Goal: Find specific page/section: Find specific page/section

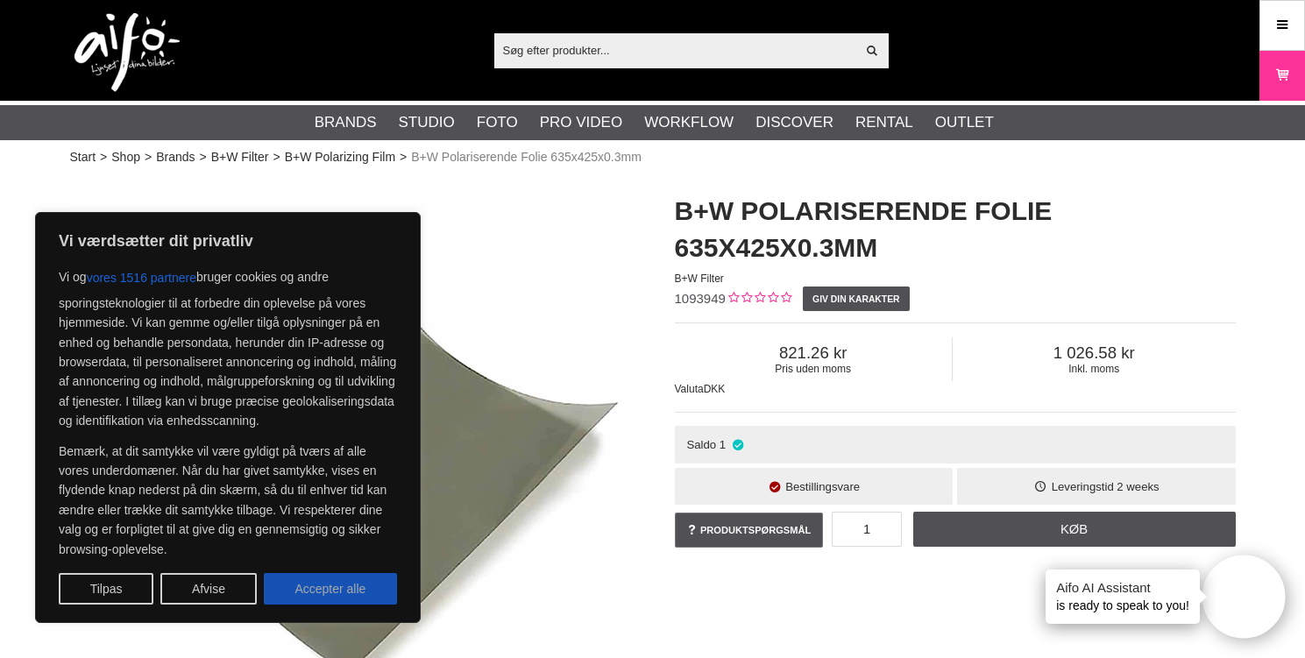
click at [301, 594] on button "Accepter alle" at bounding box center [330, 589] width 133 height 32
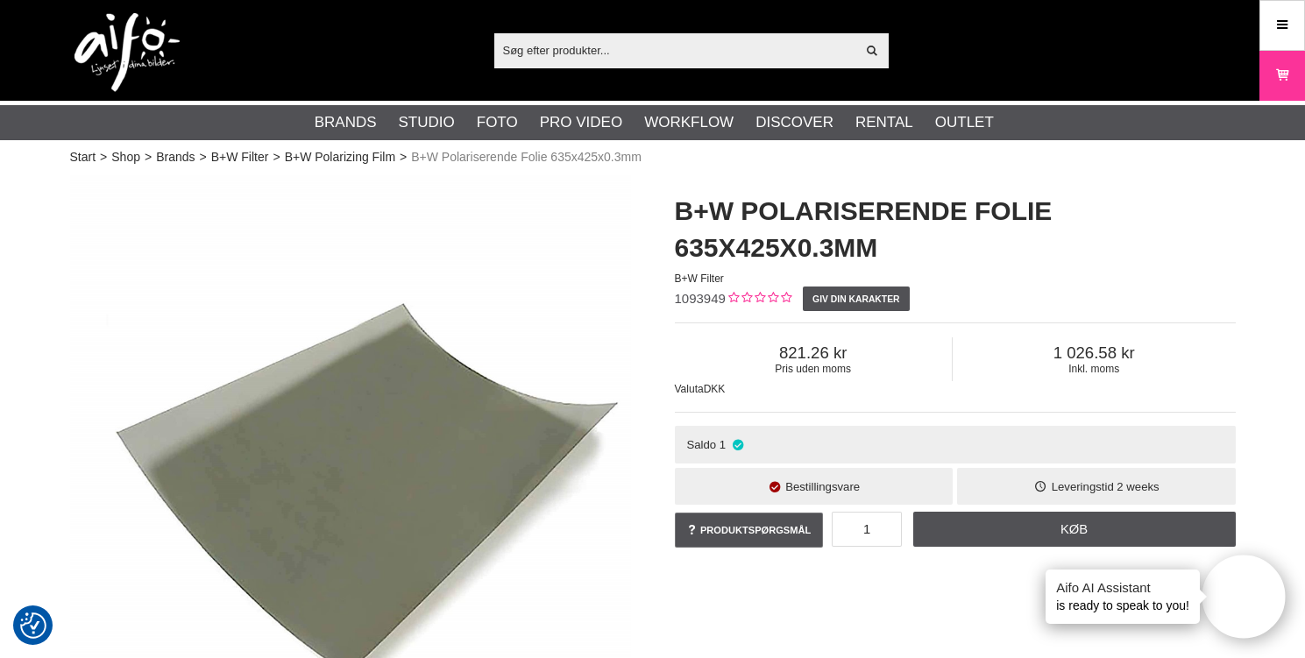
checkbox input "true"
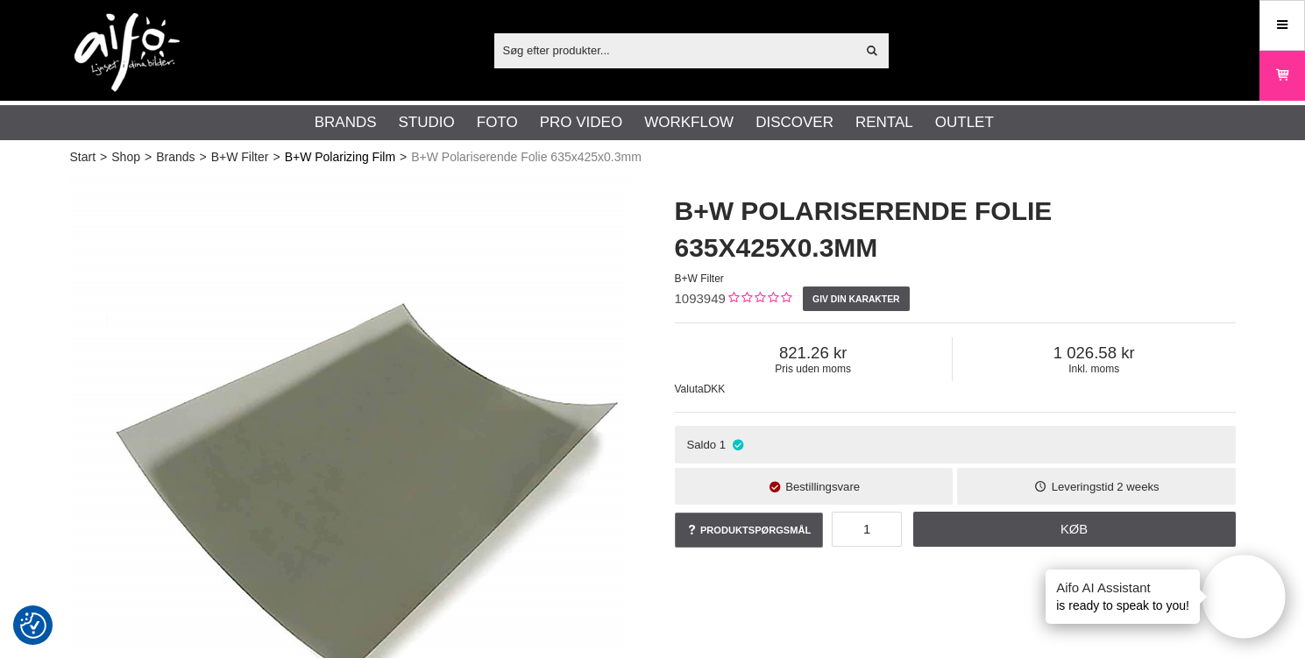
click at [358, 153] on link "B+W Polarizing Film" at bounding box center [340, 157] width 110 height 18
